Goal: Information Seeking & Learning: Learn about a topic

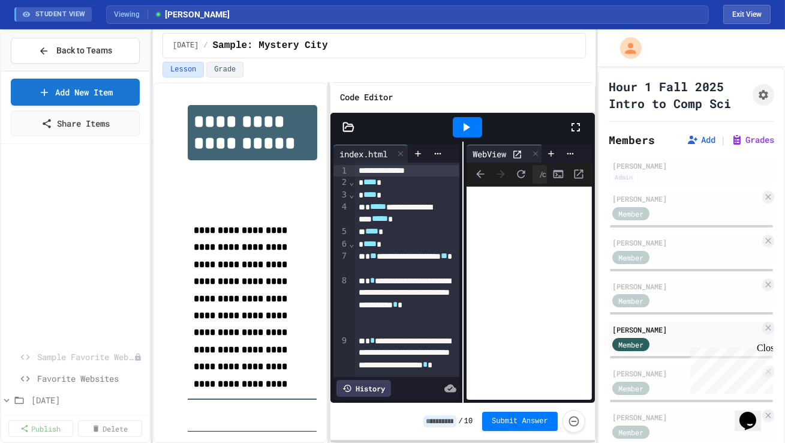
scroll to position [159, 0]
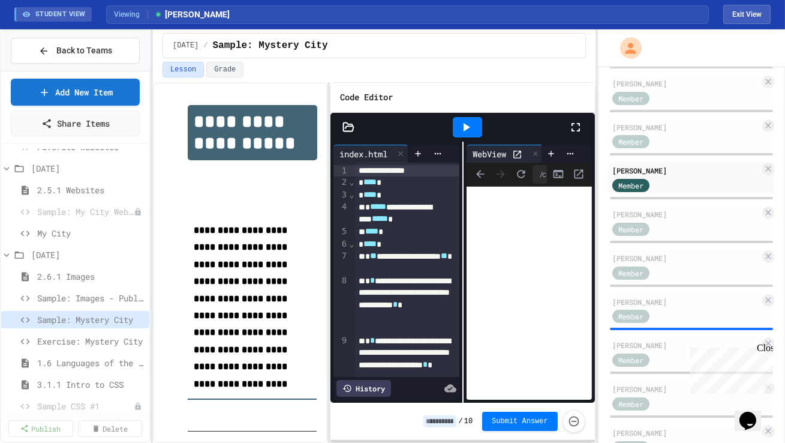
click at [70, 46] on span "Back to Teams" at bounding box center [84, 50] width 56 height 13
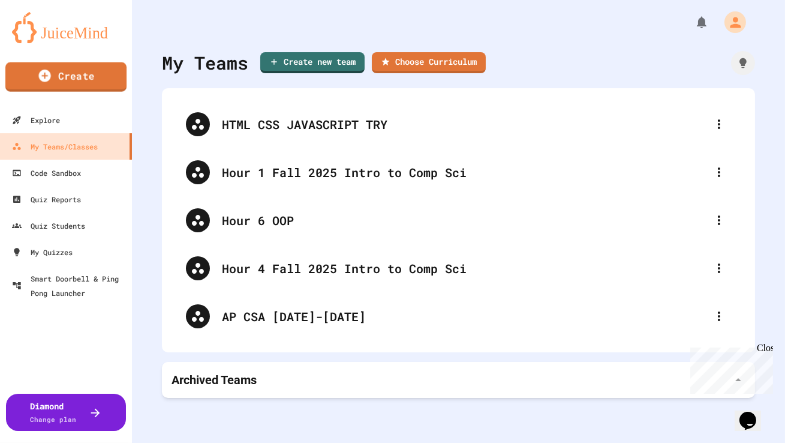
click at [98, 28] on img at bounding box center [66, 27] width 108 height 31
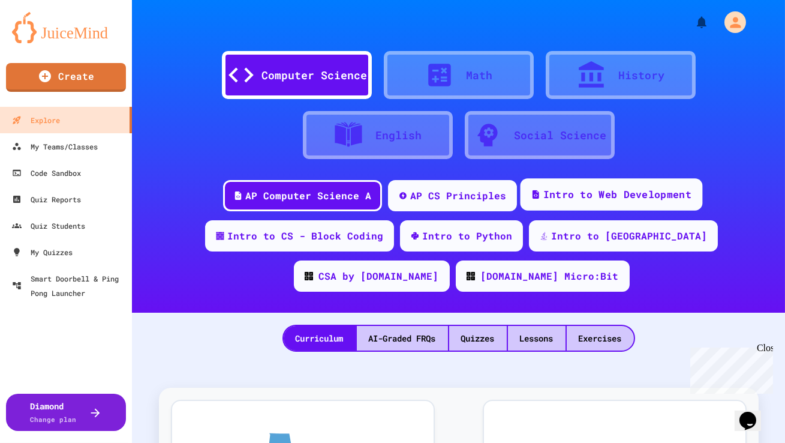
click at [559, 196] on div "Intro to Web Development" at bounding box center [618, 194] width 148 height 15
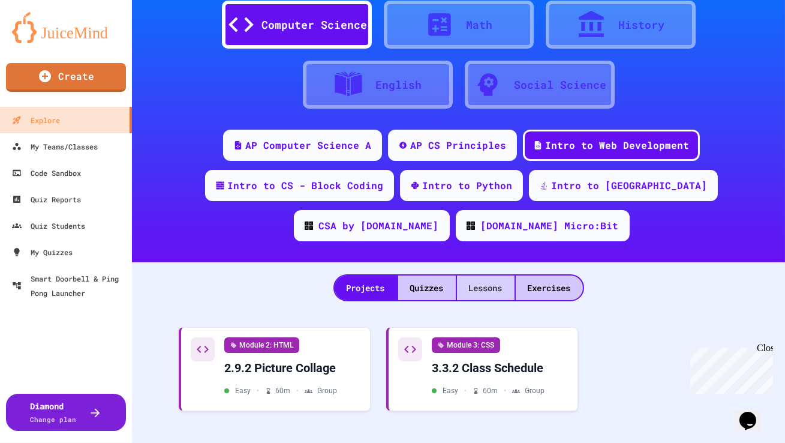
click at [485, 283] on div "Lessons" at bounding box center [486, 287] width 58 height 25
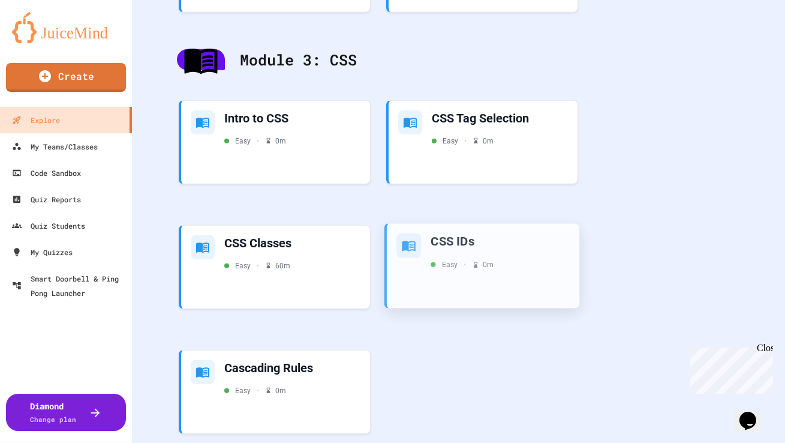
scroll to position [1653, 0]
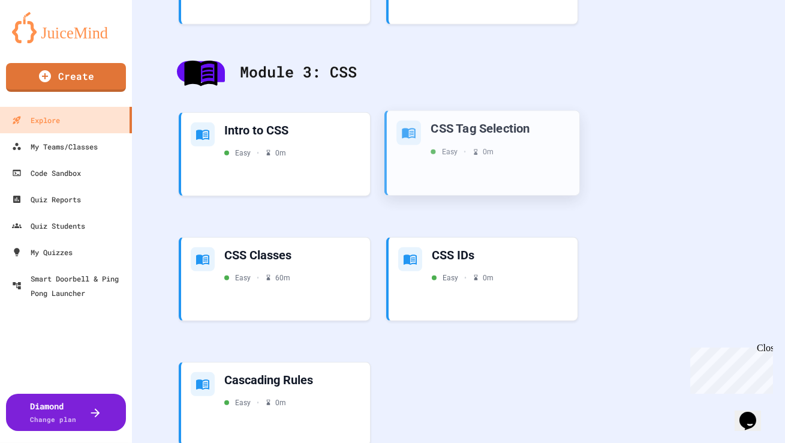
click at [526, 167] on div "CSS Tag Selection Easy • 0 m" at bounding box center [483, 152] width 193 height 85
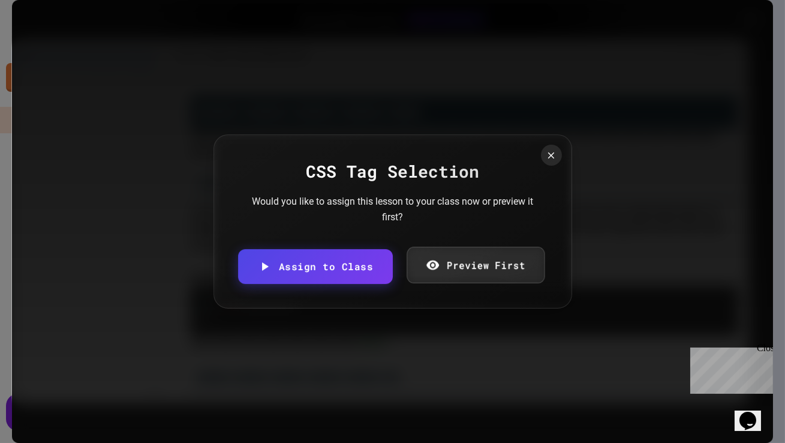
click at [427, 267] on icon at bounding box center [433, 265] width 13 height 10
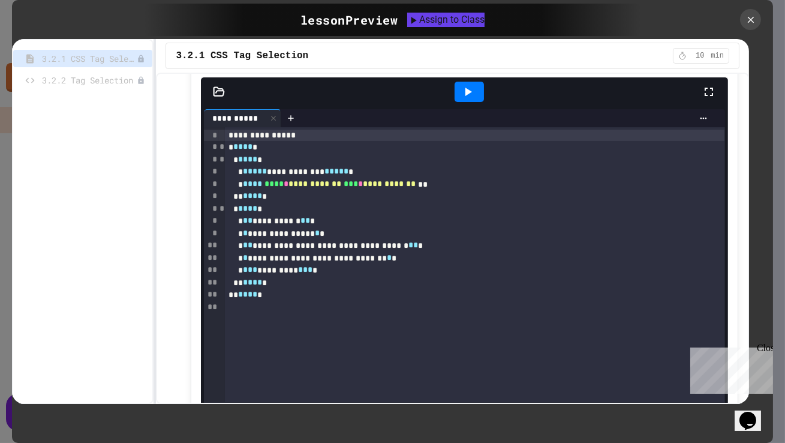
scroll to position [465, 0]
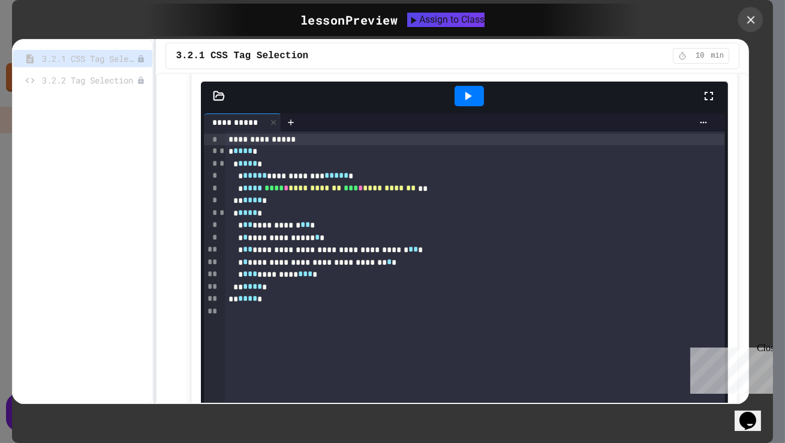
click at [752, 23] on icon at bounding box center [751, 19] width 13 height 13
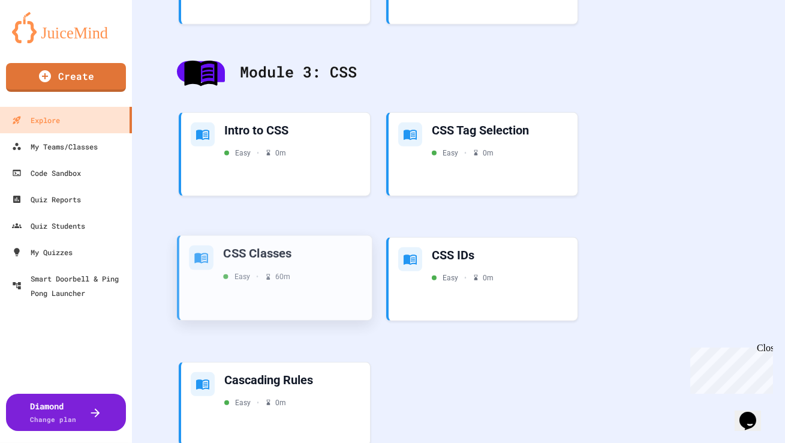
click at [321, 284] on div "CSS Classes Easy • 60 m" at bounding box center [275, 277] width 193 height 85
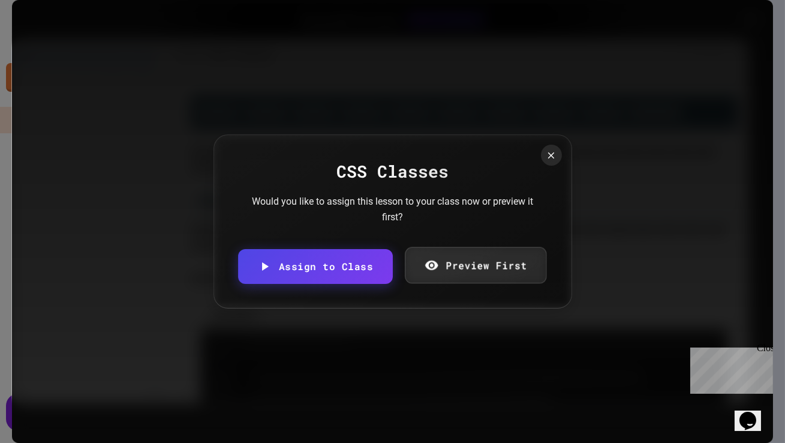
click at [468, 266] on link "Preview First" at bounding box center [476, 265] width 142 height 37
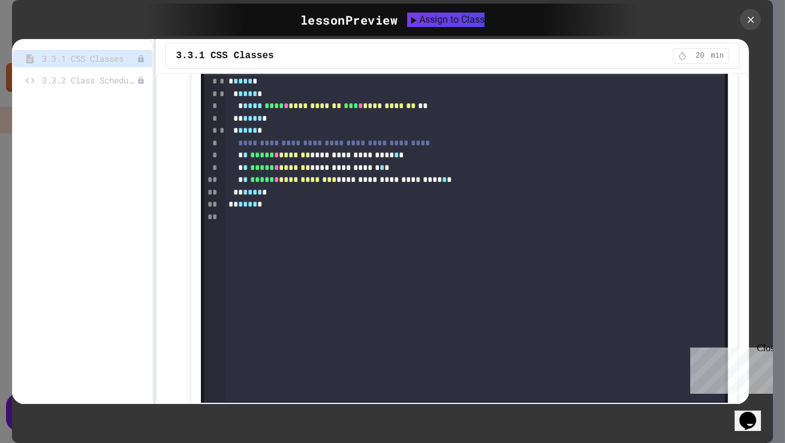
scroll to position [2681, 0]
click at [470, 33] on icon at bounding box center [468, 26] width 14 height 14
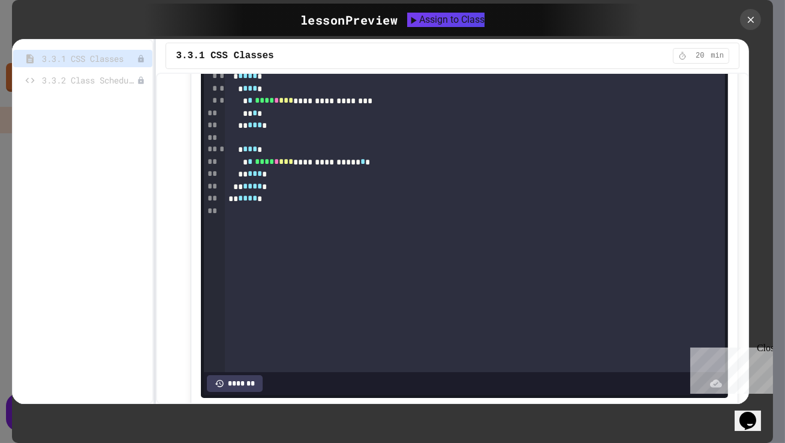
scroll to position [3833, 0]
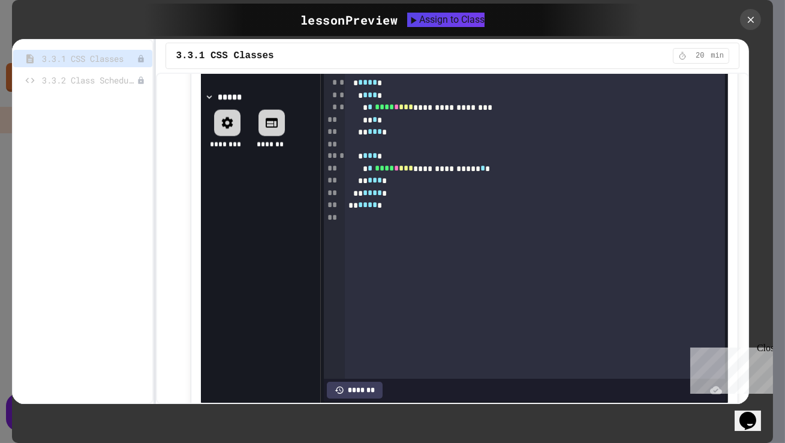
click at [230, 67] on div "**********" at bounding box center [263, 60] width 80 height 11
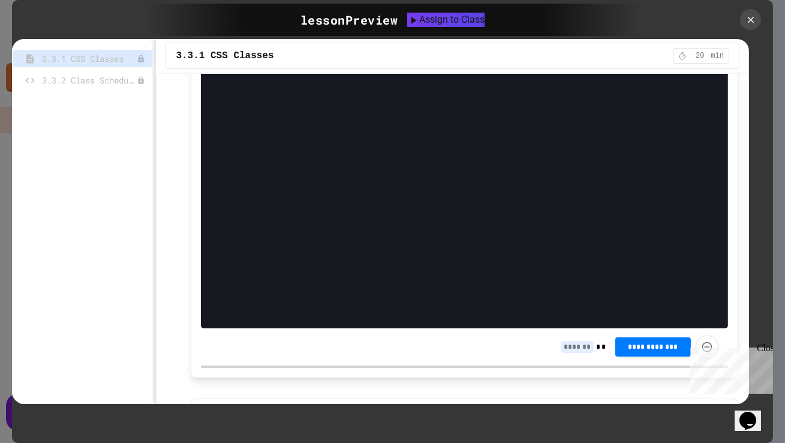
scroll to position [4698, 0]
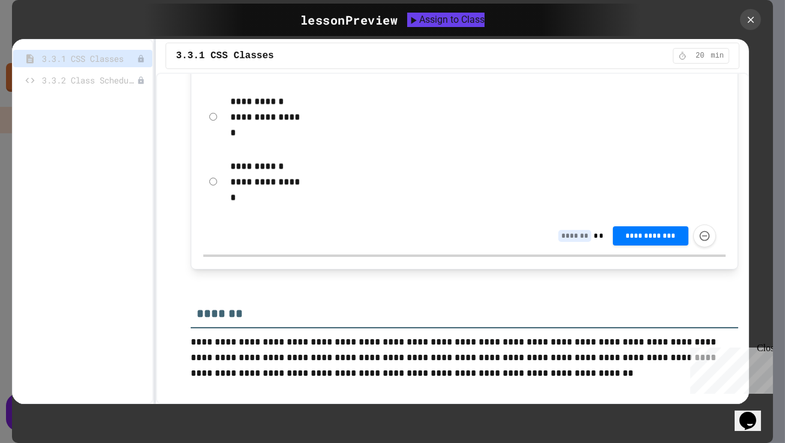
scroll to position [5325, 0]
click at [755, 21] on icon at bounding box center [751, 19] width 13 height 13
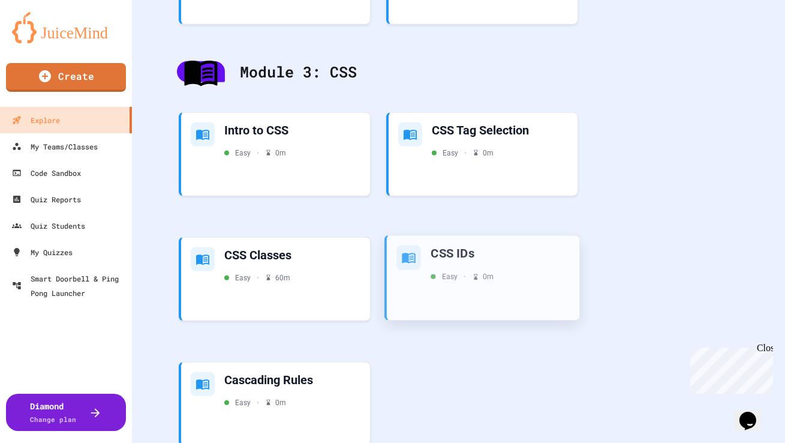
click at [518, 288] on div "CSS IDs Easy • 0 m" at bounding box center [483, 277] width 193 height 85
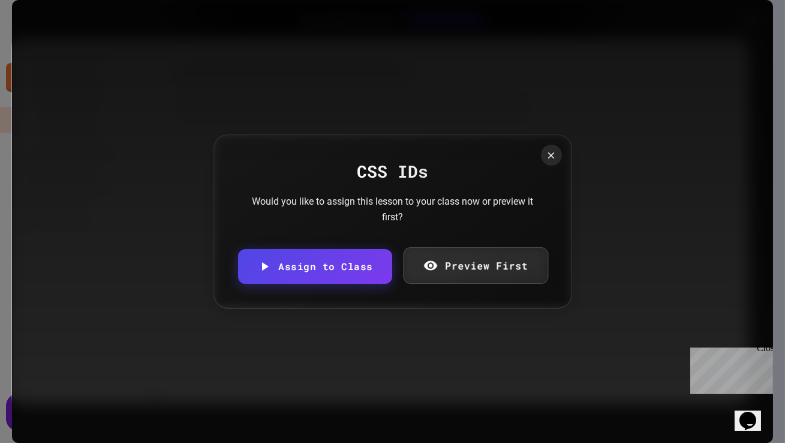
click at [485, 268] on link "Preview First" at bounding box center [475, 265] width 145 height 37
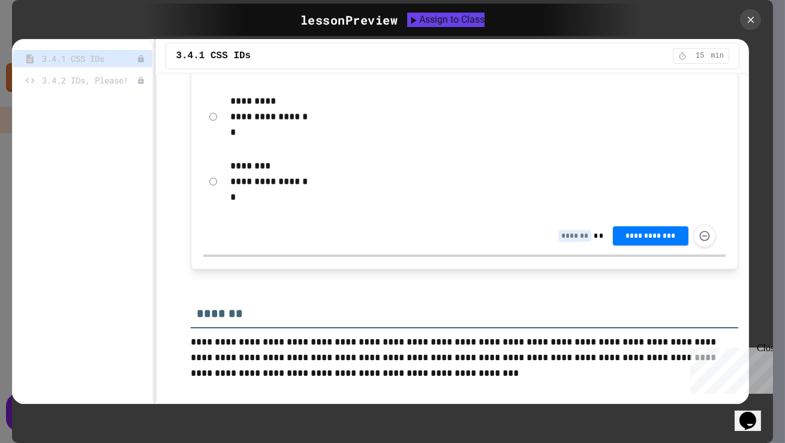
scroll to position [3000, 0]
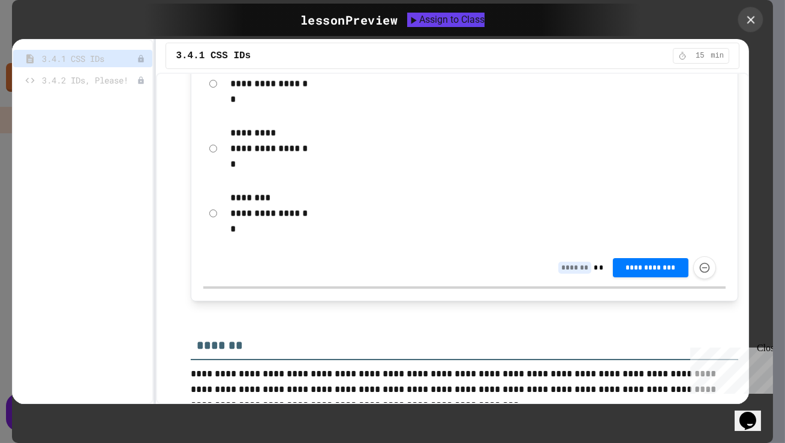
click at [748, 28] on div at bounding box center [751, 19] width 25 height 25
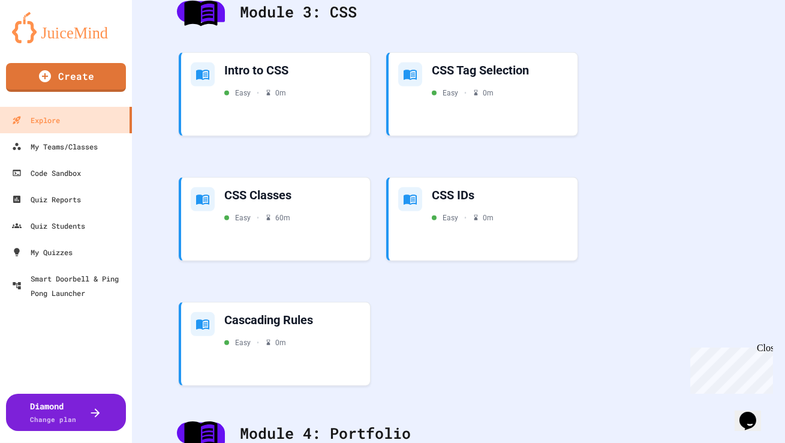
scroll to position [1722, 0]
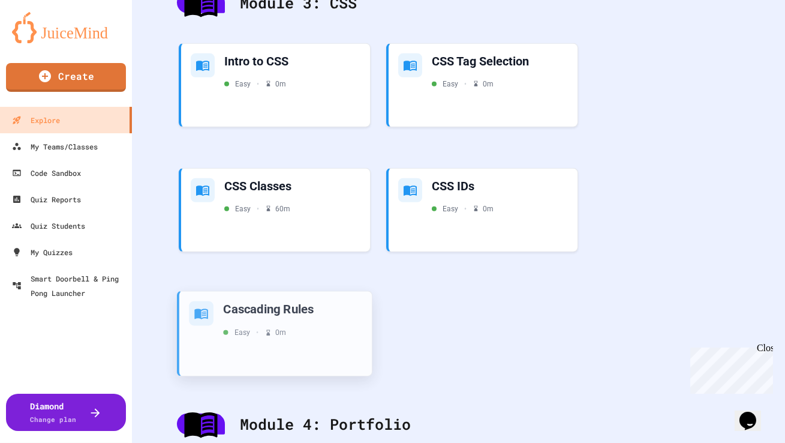
click at [343, 342] on div "Cascading Rules Easy • 0 m" at bounding box center [275, 333] width 193 height 85
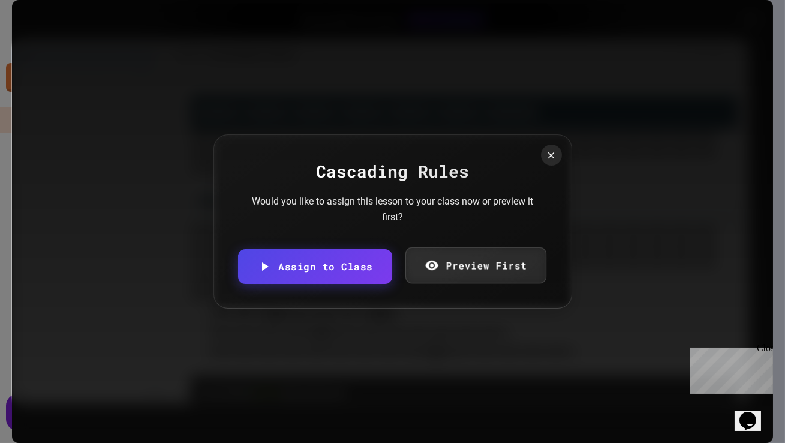
click at [458, 265] on link "Preview First" at bounding box center [476, 265] width 141 height 37
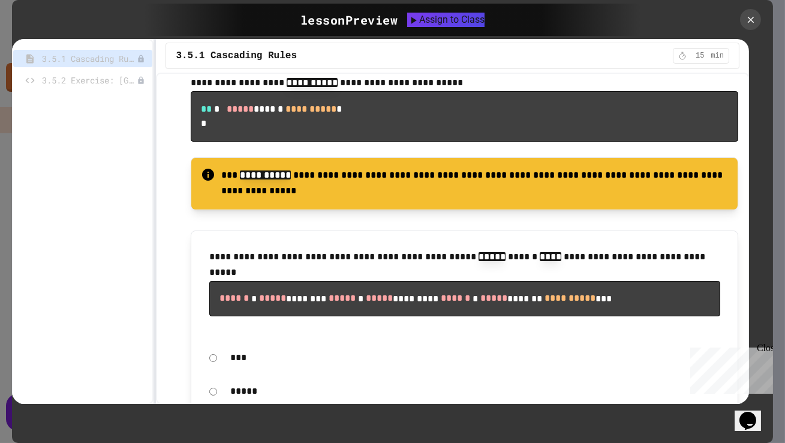
scroll to position [1909, 0]
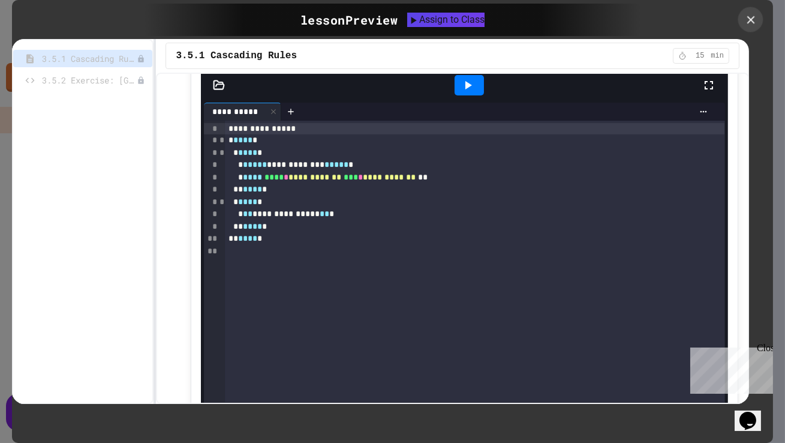
click at [755, 20] on icon at bounding box center [751, 19] width 13 height 13
